Goal: Task Accomplishment & Management: Complete application form

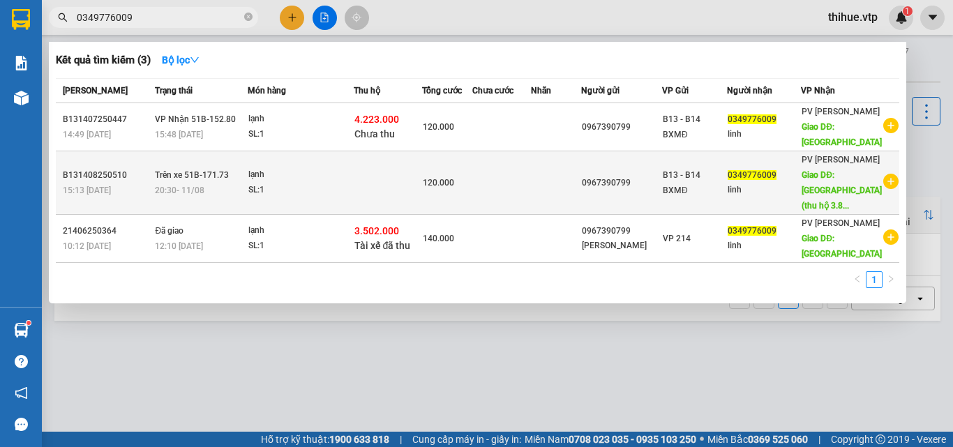
click at [219, 186] on div "20:30 [DATE]" at bounding box center [200, 190] width 91 height 15
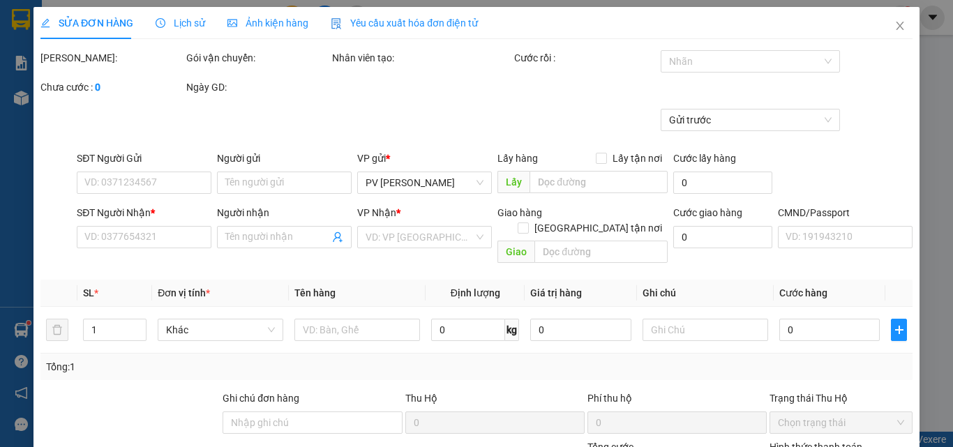
type input "0967390799"
type input "0349776009"
type input "linh"
type input "quảng phú (thu hộ 3.887.000)"
type input "40.000"
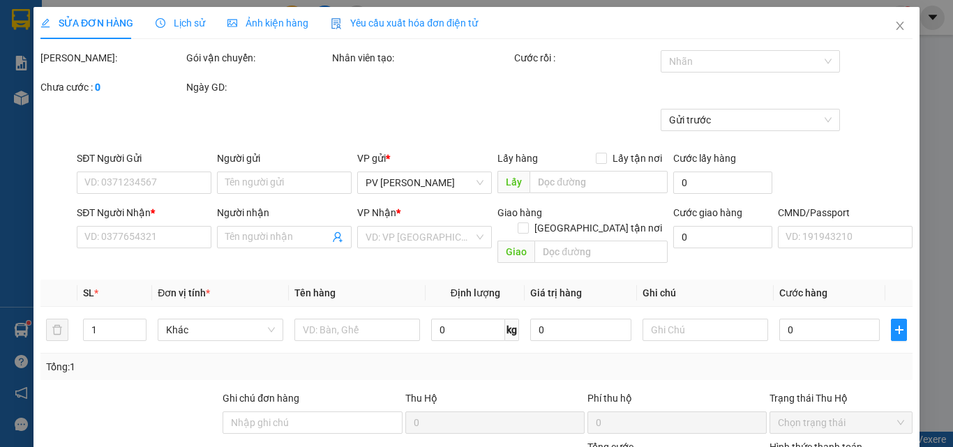
type input "120.000"
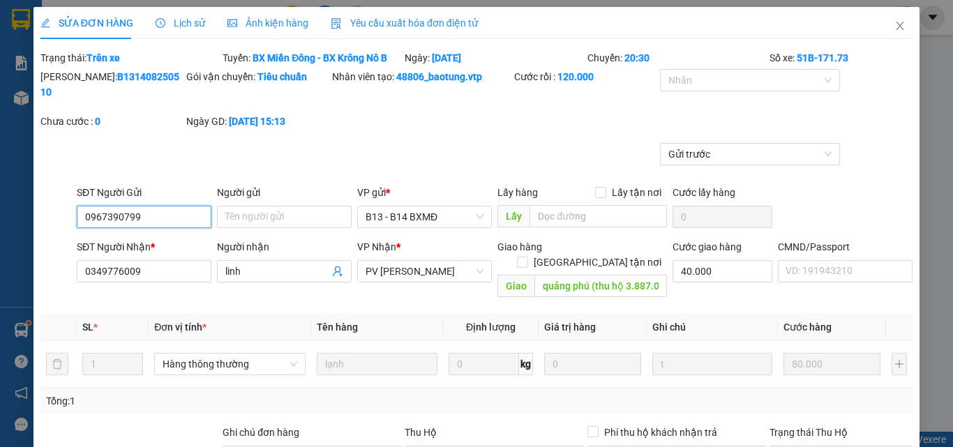
type input "4.000"
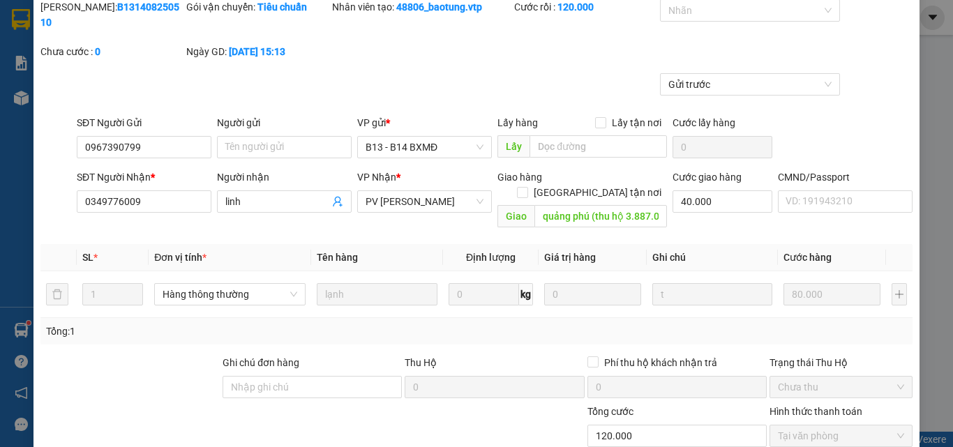
click at [809, 406] on label "Hình thức thanh toán" at bounding box center [815, 411] width 93 height 11
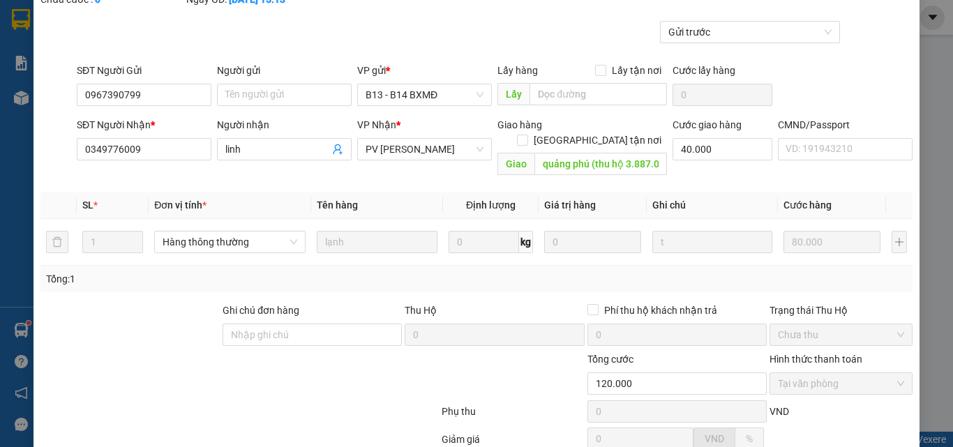
scroll to position [232, 0]
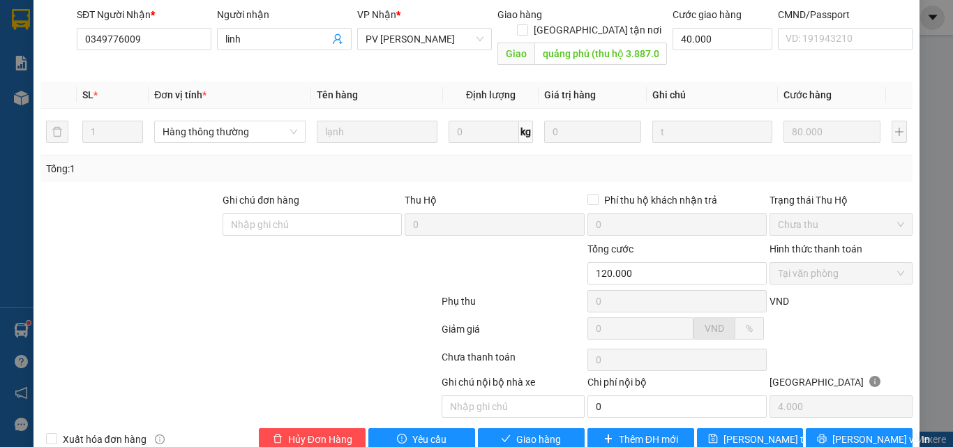
click at [799, 243] on label "Hình thức thanh toán" at bounding box center [815, 248] width 93 height 11
click at [783, 262] on div "Tại văn phòng" at bounding box center [840, 273] width 143 height 22
click at [809, 193] on div "Trạng thái Thu Hộ" at bounding box center [840, 200] width 143 height 15
click at [783, 243] on label "Hình thức thanh toán" at bounding box center [815, 248] width 93 height 11
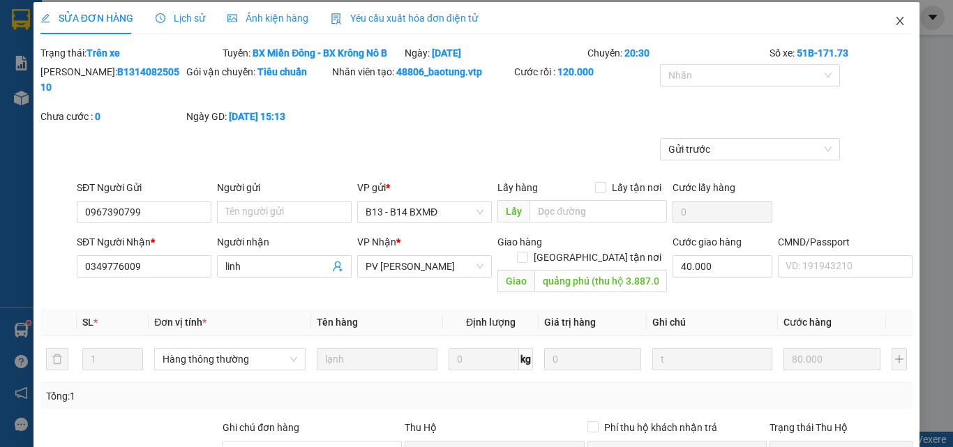
scroll to position [0, 0]
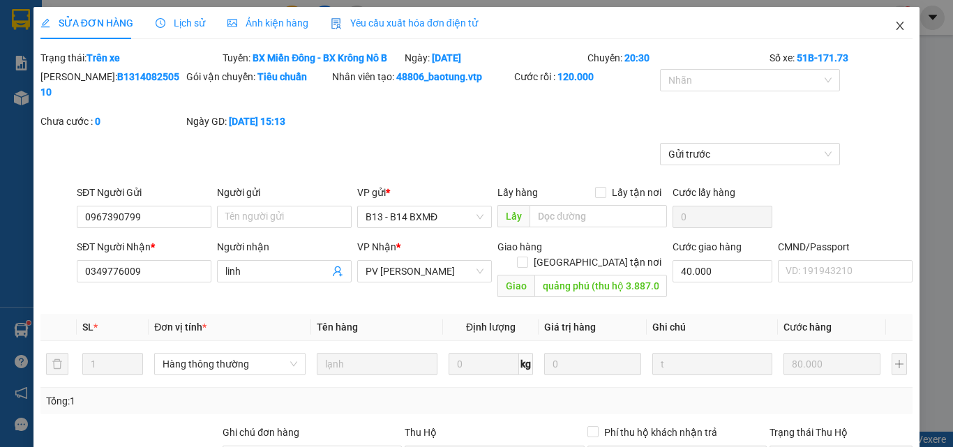
click at [894, 22] on icon "close" at bounding box center [899, 25] width 11 height 11
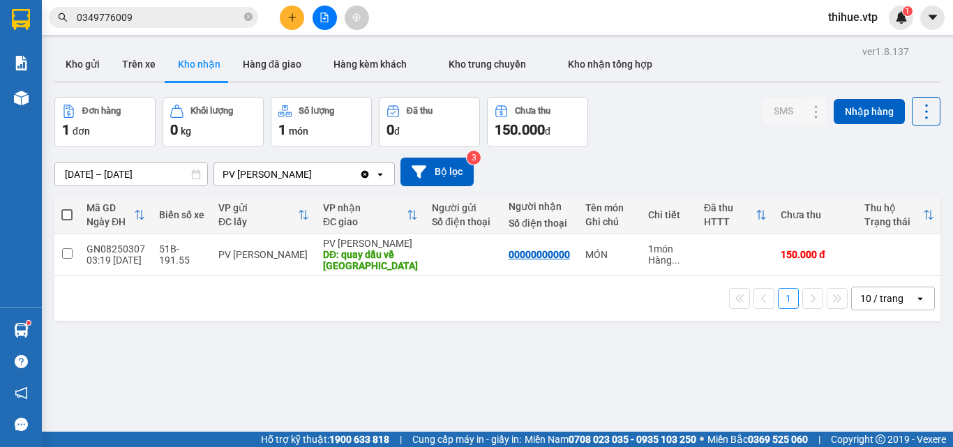
click at [869, 366] on div "ver 1.8.137 Kho gửi Trên xe Kho nhận Hàng đã giao Hàng kèm khách Kho trung chuy…" at bounding box center [497, 265] width 897 height 447
click at [751, 133] on div "Đơn hàng 1 đơn Khối lượng 0 kg Số lượng 1 món Đã thu 0 đ Chưa thu 150.000 đ SMS…" at bounding box center [497, 122] width 886 height 50
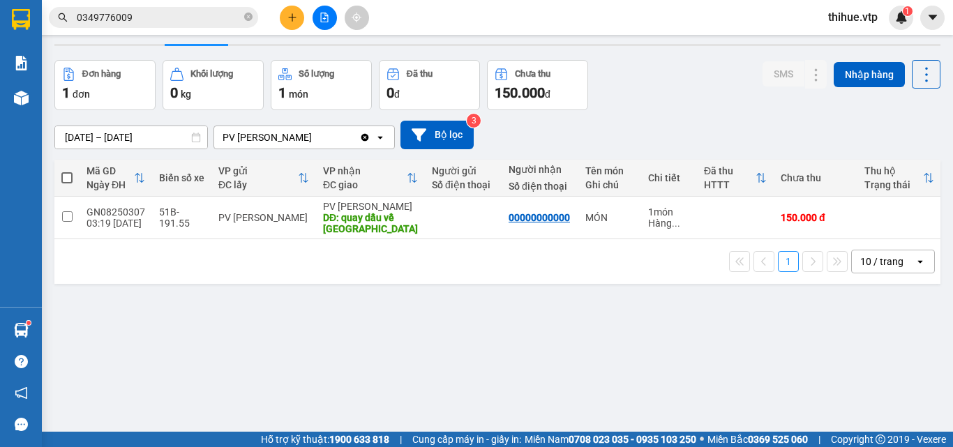
scroll to position [64, 0]
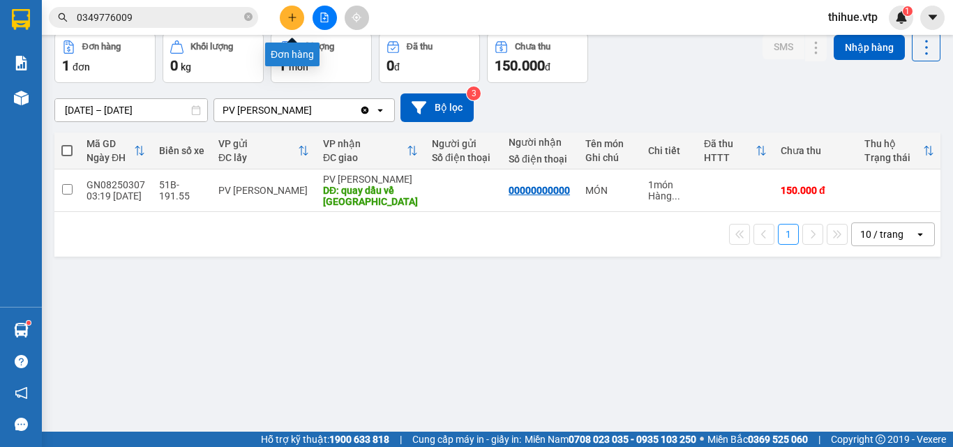
click at [290, 18] on icon "plus" at bounding box center [292, 18] width 10 height 10
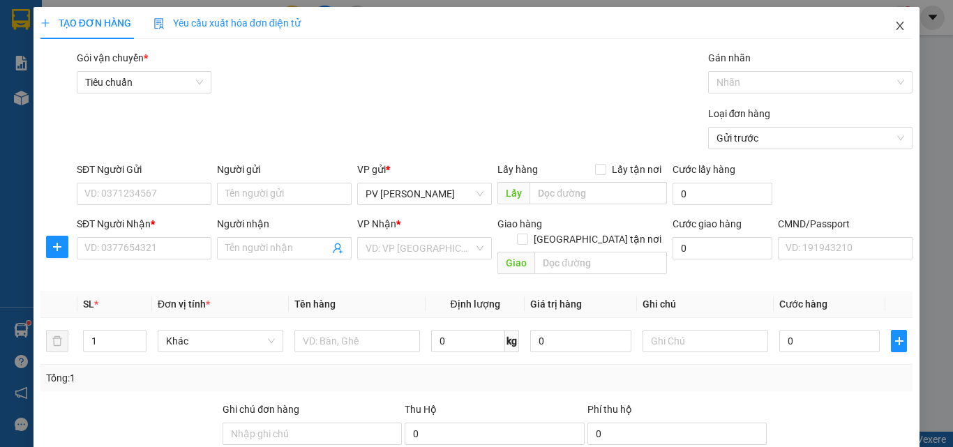
click at [894, 22] on icon "close" at bounding box center [899, 25] width 11 height 11
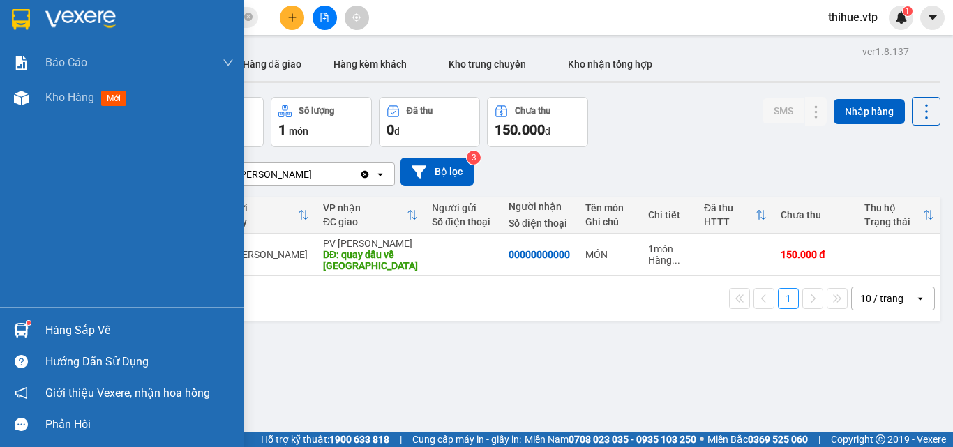
click at [17, 329] on img at bounding box center [21, 330] width 15 height 15
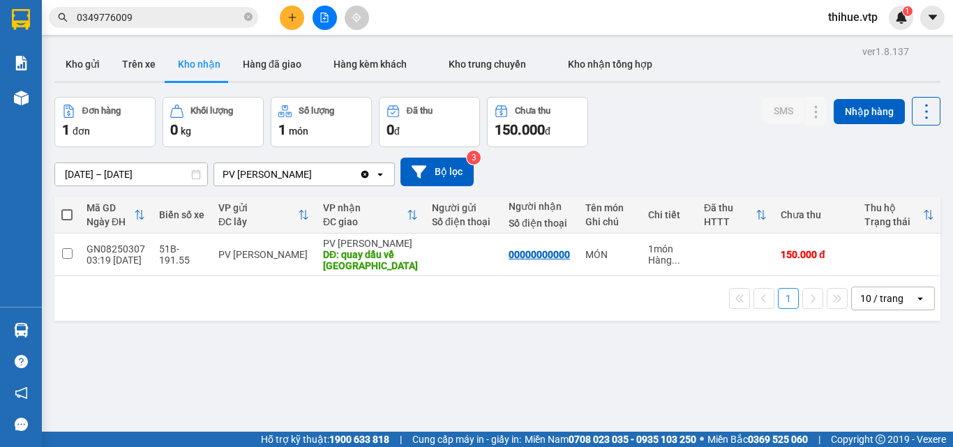
click at [675, 334] on section "Kết quả tìm kiếm ( 3 ) Bộ lọc Mã ĐH Trạng thái Món hàng Thu hộ Tổng cước Chưa c…" at bounding box center [476, 223] width 953 height 447
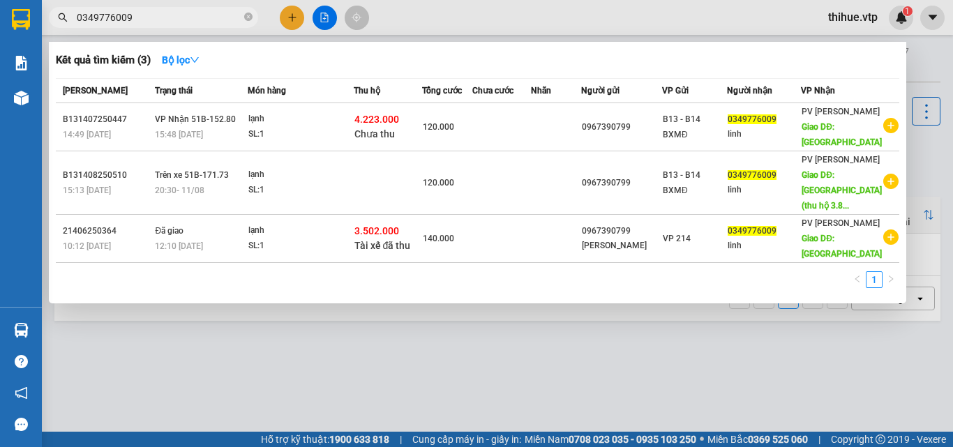
click at [179, 15] on input "0349776009" at bounding box center [159, 17] width 165 height 15
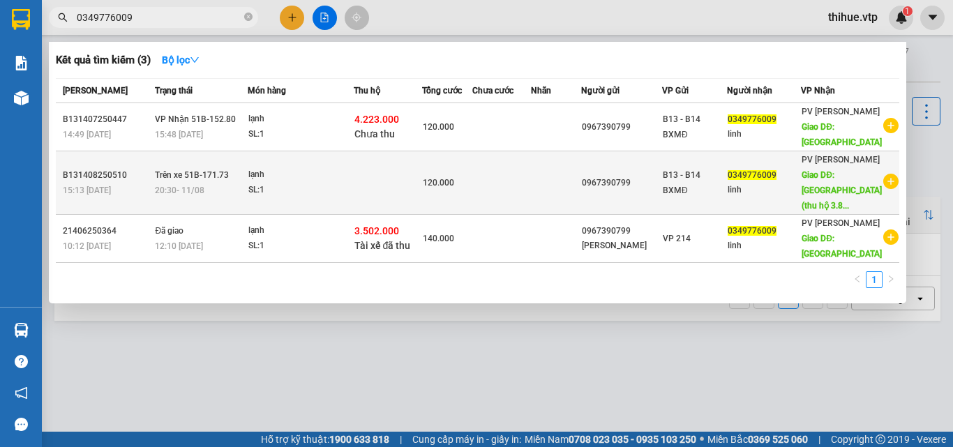
click at [181, 179] on span "Trên xe 51B-171.73" at bounding box center [192, 175] width 74 height 10
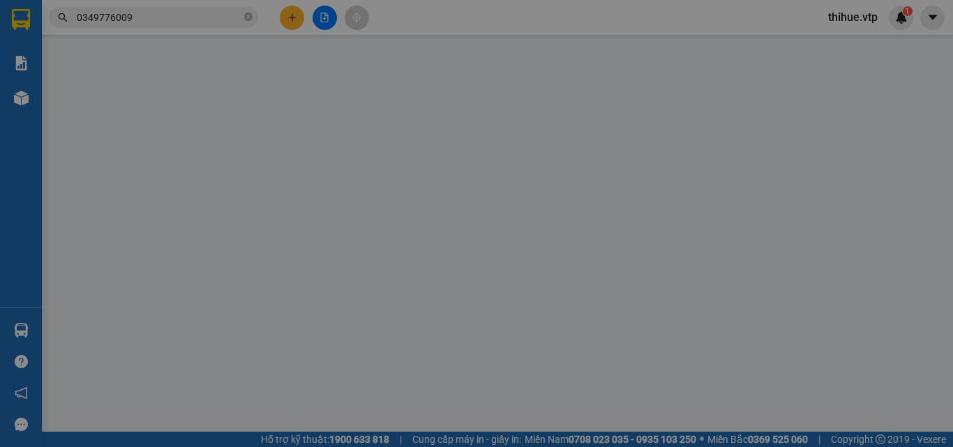
type input "0967390799"
type input "0349776009"
type input "linh"
type input "quảng phú (thu hộ 3.887.000)"
type input "40.000"
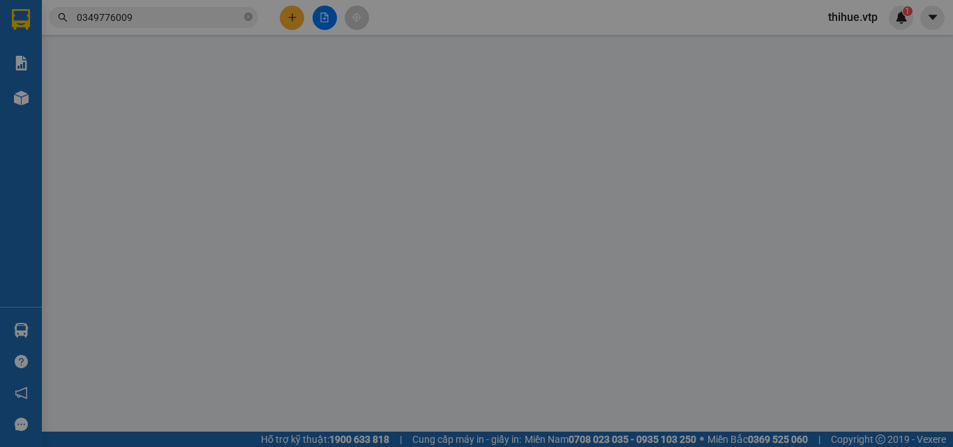
type input "120.000"
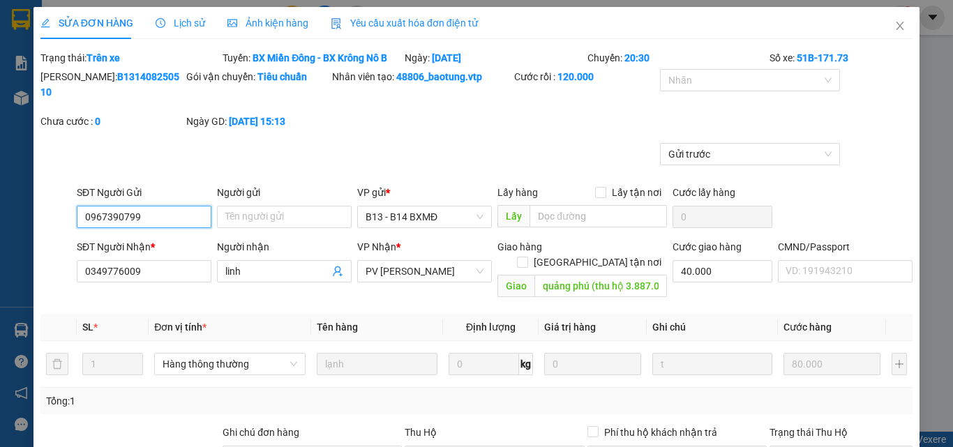
type input "4.000"
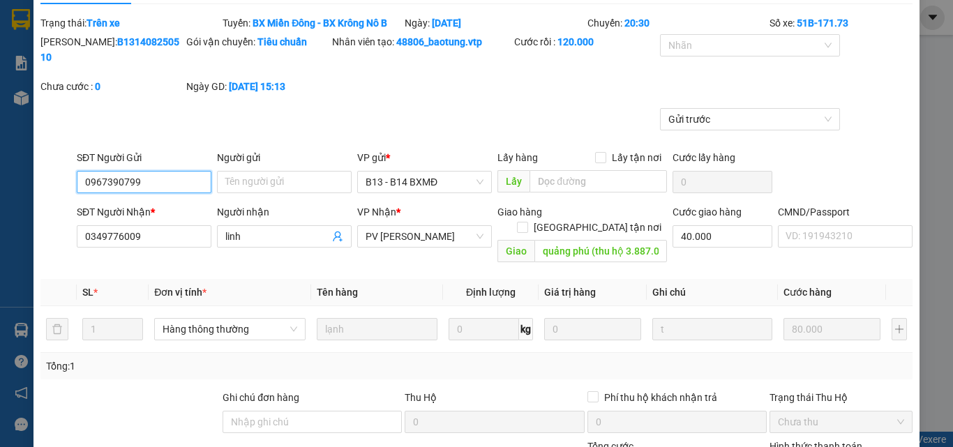
scroll to position [70, 0]
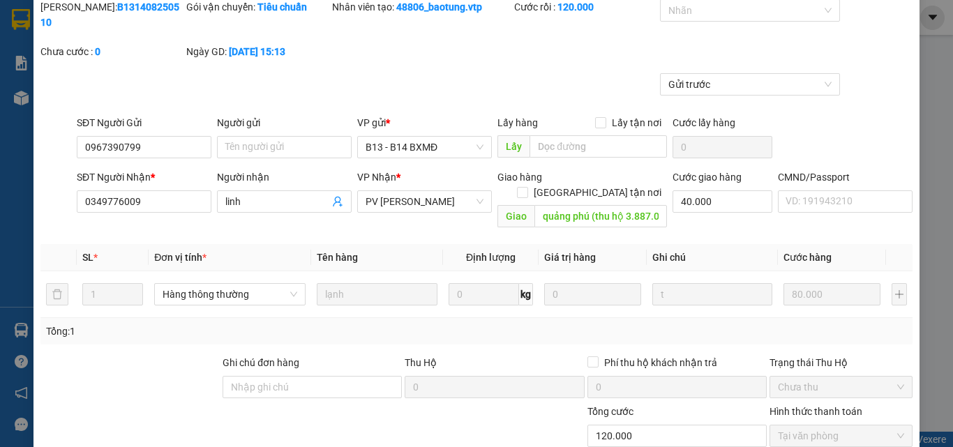
click at [828, 406] on label "Hình thức thanh toán" at bounding box center [815, 411] width 93 height 11
click at [778, 406] on label "Hình thức thanh toán" at bounding box center [815, 411] width 93 height 11
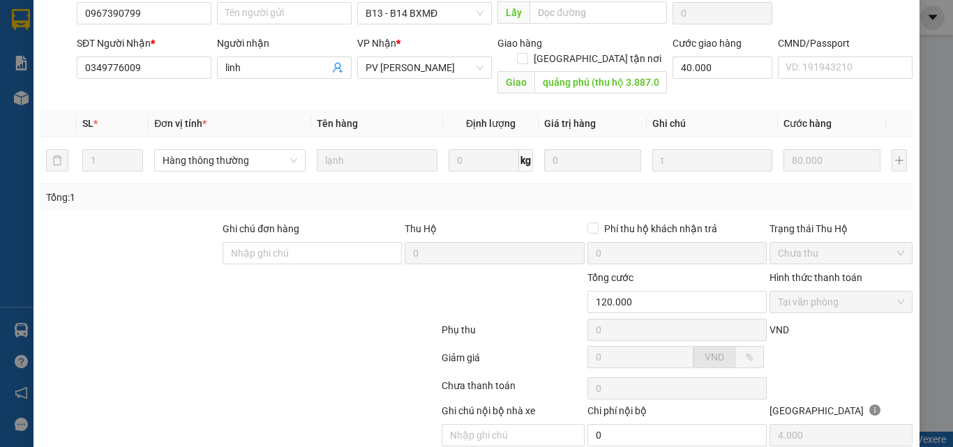
scroll to position [209, 0]
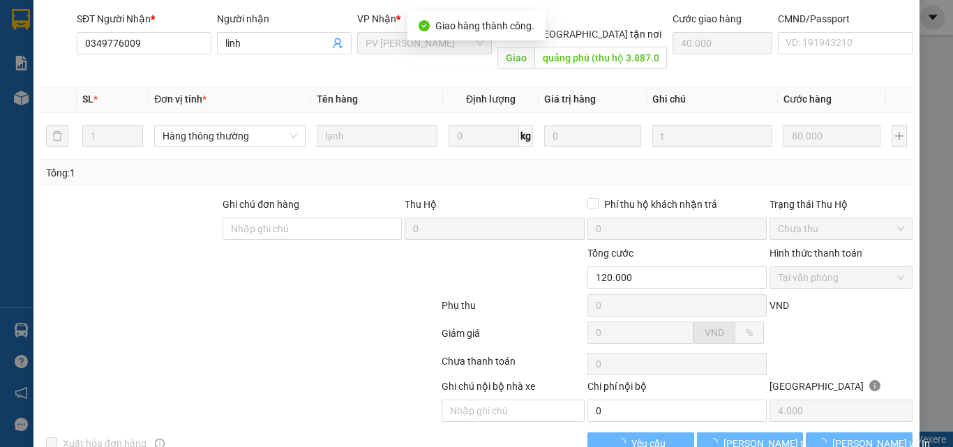
scroll to position [190, 0]
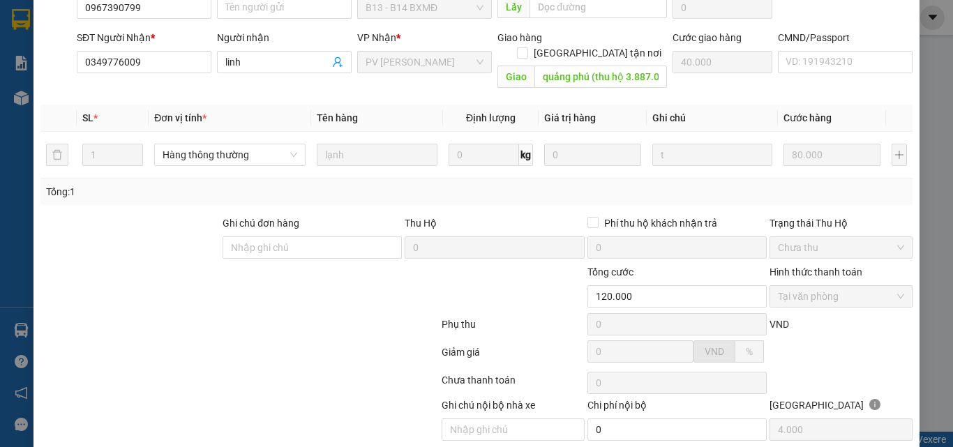
click at [834, 266] on label "Hình thức thanh toán" at bounding box center [815, 271] width 93 height 11
click at [782, 216] on div "Trạng thái Thu Hộ" at bounding box center [840, 223] width 143 height 15
